Goal: Information Seeking & Learning: Learn about a topic

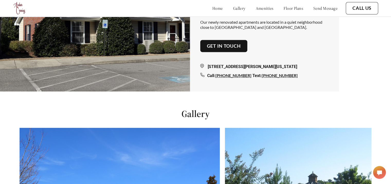
scroll to position [93, 0]
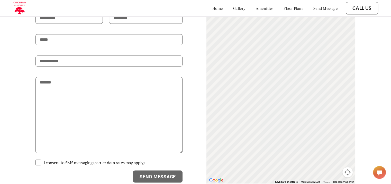
scroll to position [854, 0]
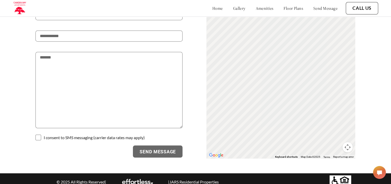
click at [178, 179] on p "| JARS Residential Properties" at bounding box center [193, 181] width 56 height 5
click at [175, 179] on p "| JARS Residential Properties" at bounding box center [193, 181] width 56 height 5
click at [208, 179] on p "| JARS Residential Properties" at bounding box center [193, 181] width 56 height 5
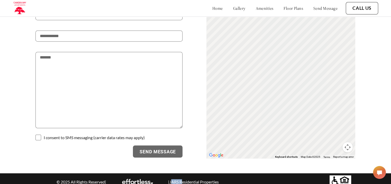
copy p "JARS Residential Properties"
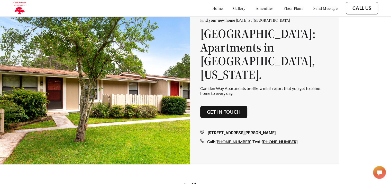
scroll to position [0, 0]
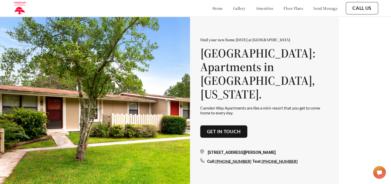
click at [269, 42] on p "Find your new home today at Camden Way Apartments" at bounding box center [264, 39] width 129 height 5
click at [292, 42] on p "Find your new home today at Camden Way Apartments" at bounding box center [264, 39] width 129 height 5
copy p "Camden Way Apartments"
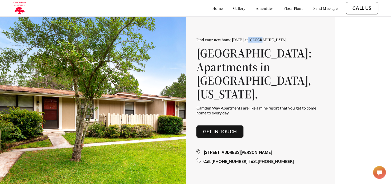
scroll to position [59, 4]
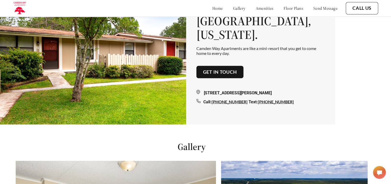
drag, startPoint x: 214, startPoint y: 97, endPoint x: 242, endPoint y: 96, distance: 27.6
click at [242, 99] on div "Call: 912-501-3788" at bounding box center [226, 101] width 45 height 5
copy div "912-501-3788"
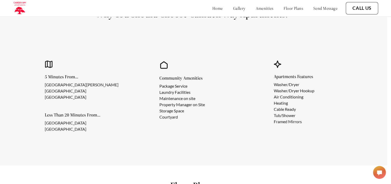
scroll to position [428, 4]
click at [288, 8] on link "floor plans" at bounding box center [294, 8] width 20 height 5
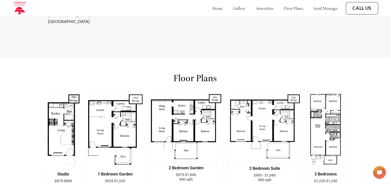
scroll to position [512, 2]
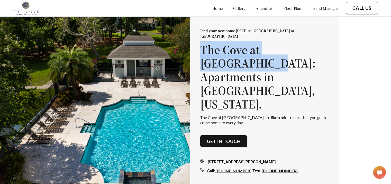
drag, startPoint x: 203, startPoint y: 60, endPoint x: 228, endPoint y: 76, distance: 29.5
click at [228, 76] on h1 "The Cove at Fountain Lake: Apartments in Brunswick, Georgia." at bounding box center [264, 77] width 129 height 68
copy h1 "The Cove at Fountain Lake"
